Goal: Find specific page/section: Find specific page/section

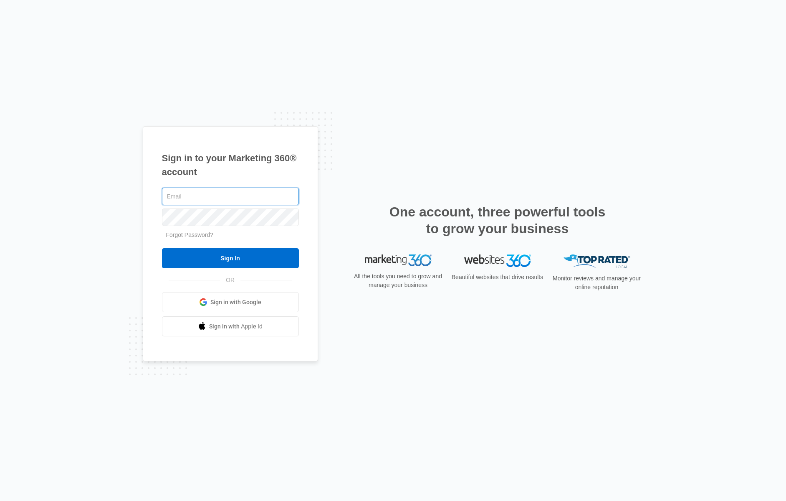
click at [195, 203] on input "text" at bounding box center [230, 196] width 137 height 18
type input "[PERSON_NAME][EMAIL_ADDRESS][PERSON_NAME][DOMAIN_NAME]"
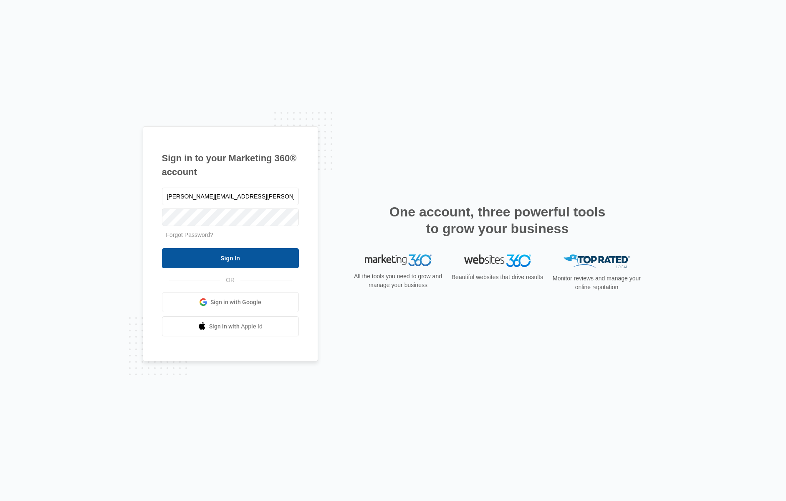
click at [239, 260] on input "Sign In" at bounding box center [230, 258] width 137 height 20
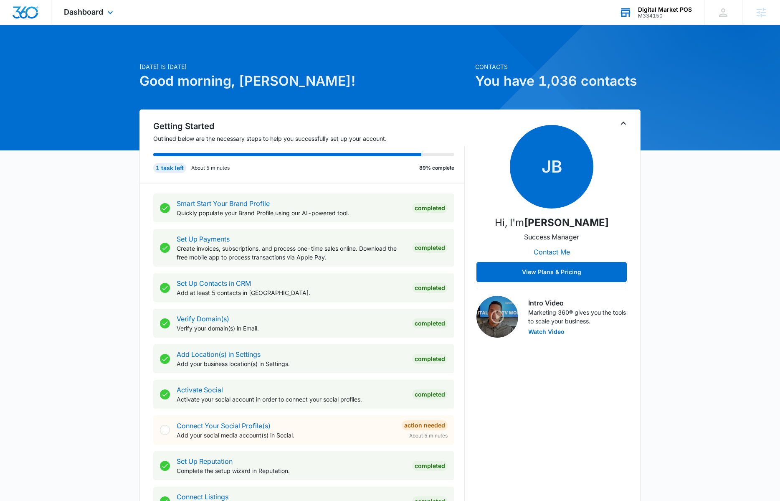
click at [659, 9] on div "Digital Market POS" at bounding box center [665, 9] width 54 height 7
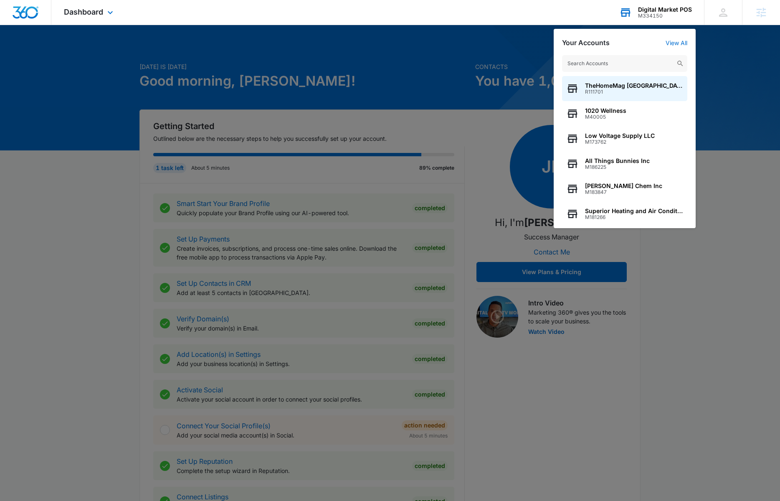
click at [606, 61] on input "text" at bounding box center [624, 63] width 125 height 17
type input "[URL][DOMAIN_NAME] [URL][DOMAIN_NAME]"
click at [609, 61] on input "text" at bounding box center [624, 63] width 125 height 17
paste input "M60330 | M360 [DATE]"
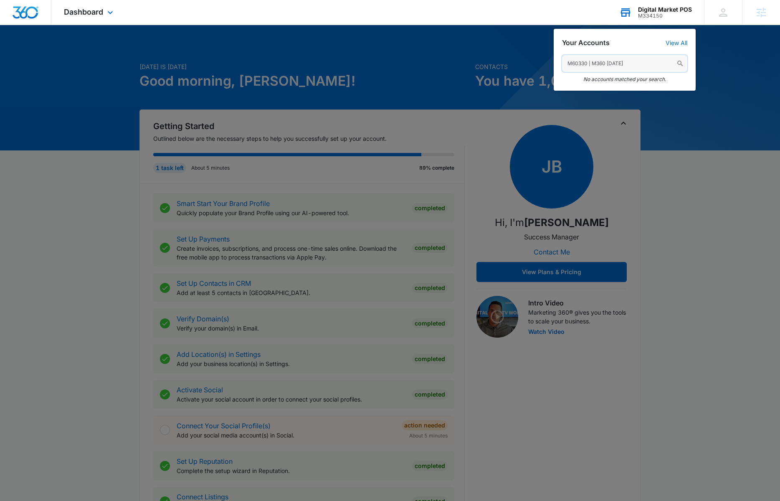
drag, startPoint x: 625, startPoint y: 62, endPoint x: 587, endPoint y: 61, distance: 37.6
click at [587, 61] on input "M60330 | M360 [DATE]" at bounding box center [624, 63] width 125 height 17
click at [587, 60] on input "M60330 | M360 [DATE]" at bounding box center [624, 63] width 125 height 17
drag, startPoint x: 589, startPoint y: 61, endPoint x: 627, endPoint y: 62, distance: 38.4
click at [627, 62] on input "M60330 | M360 [DATE]" at bounding box center [624, 63] width 125 height 17
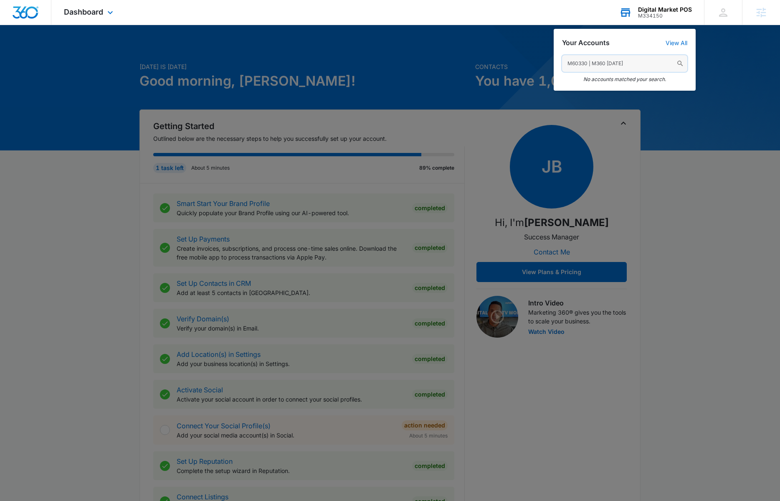
click at [641, 62] on input "M60330 | M360 [DATE]" at bounding box center [624, 63] width 125 height 17
drag, startPoint x: 640, startPoint y: 63, endPoint x: 590, endPoint y: 62, distance: 50.5
click at [588, 62] on input "M60330 | M360 [DATE]" at bounding box center [624, 63] width 125 height 17
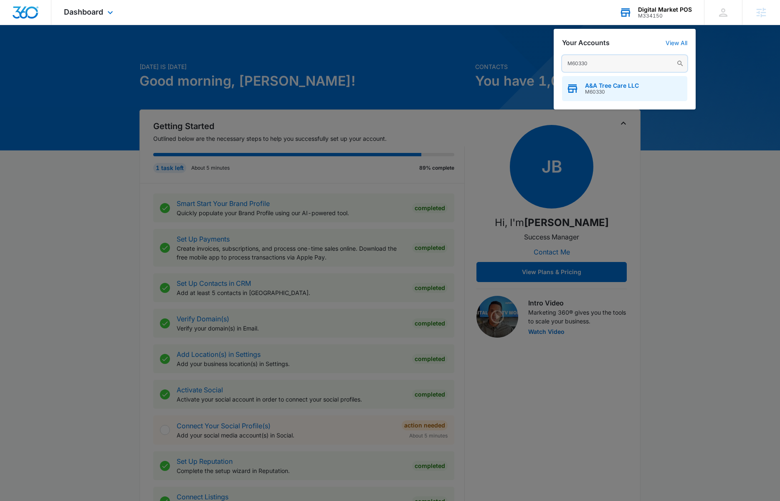
type input "M60330"
click at [627, 87] on span "A&A Tree Care LLC" at bounding box center [612, 85] width 54 height 7
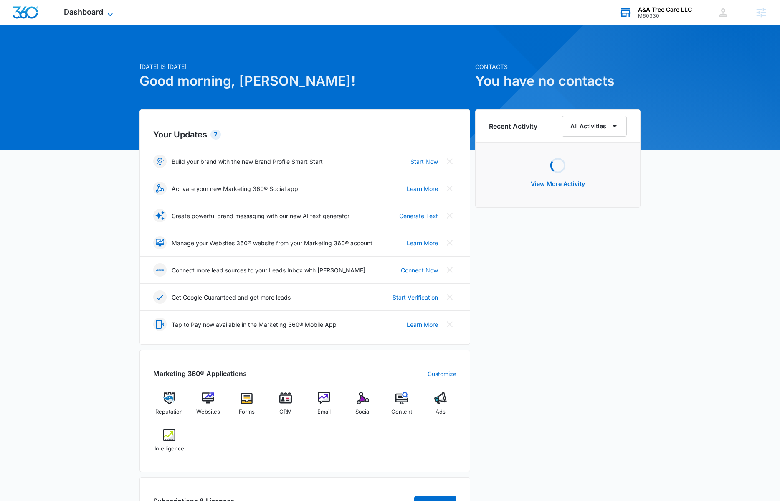
drag, startPoint x: 96, startPoint y: 3, endPoint x: 99, endPoint y: 8, distance: 6.0
click at [96, 3] on div "Dashboard Apps Reputation Websites Forms CRM Email Social Content Ads Intellige…" at bounding box center [89, 12] width 76 height 25
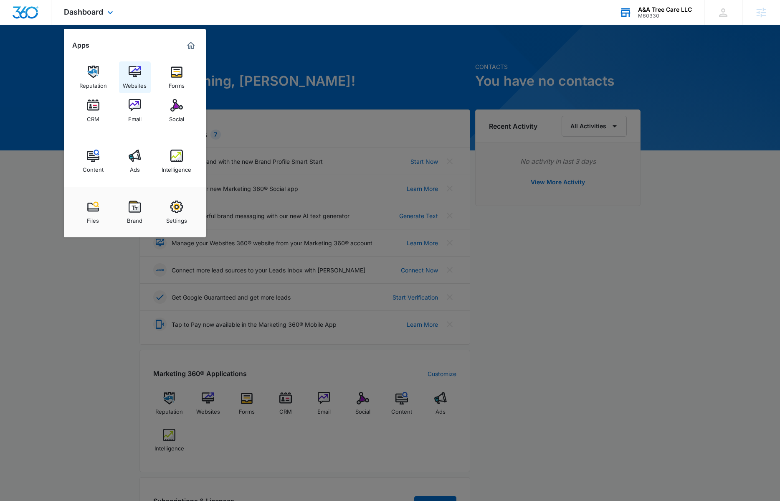
click at [131, 84] on div "Websites" at bounding box center [135, 83] width 24 height 11
